Goal: Task Accomplishment & Management: Manage account settings

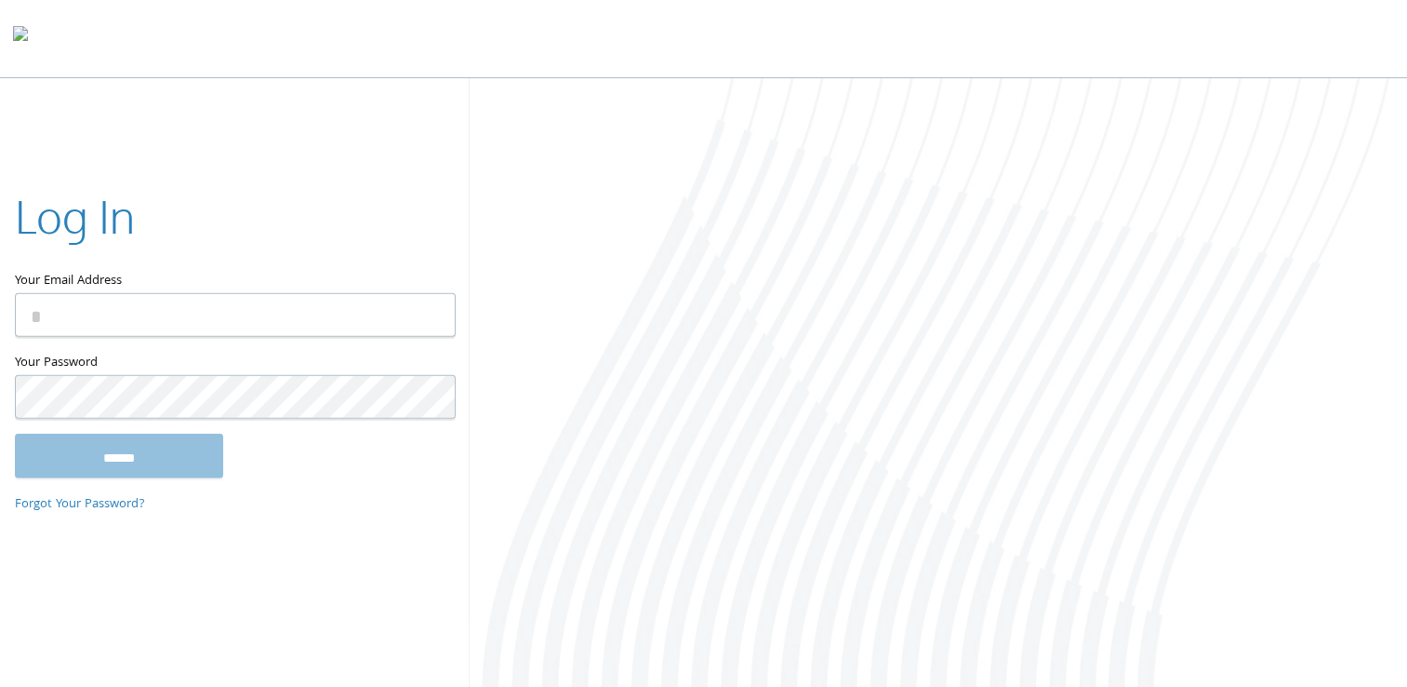
click at [342, 322] on input "Your Email Address" at bounding box center [235, 315] width 441 height 44
type input "**********"
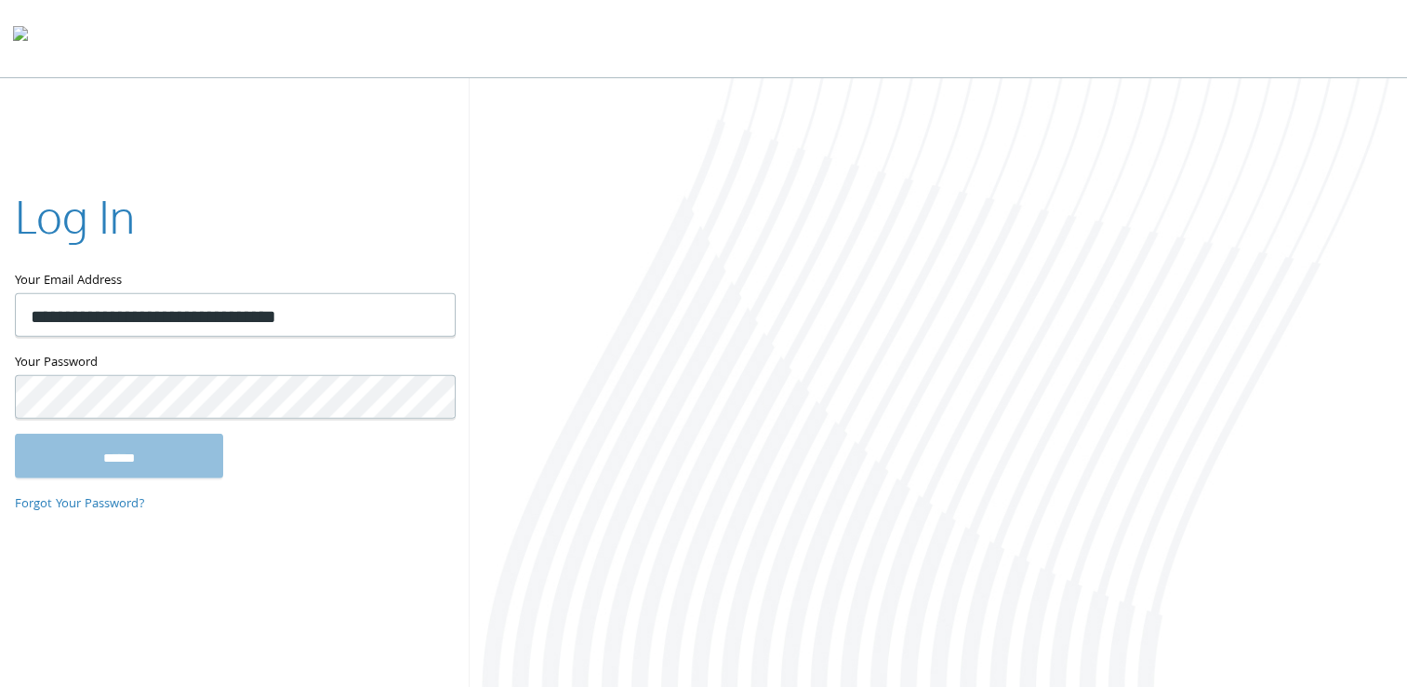
click at [45, 638] on div "**********" at bounding box center [703, 384] width 1407 height 612
click at [92, 450] on input "******" at bounding box center [119, 455] width 208 height 45
